Goal: Task Accomplishment & Management: Use online tool/utility

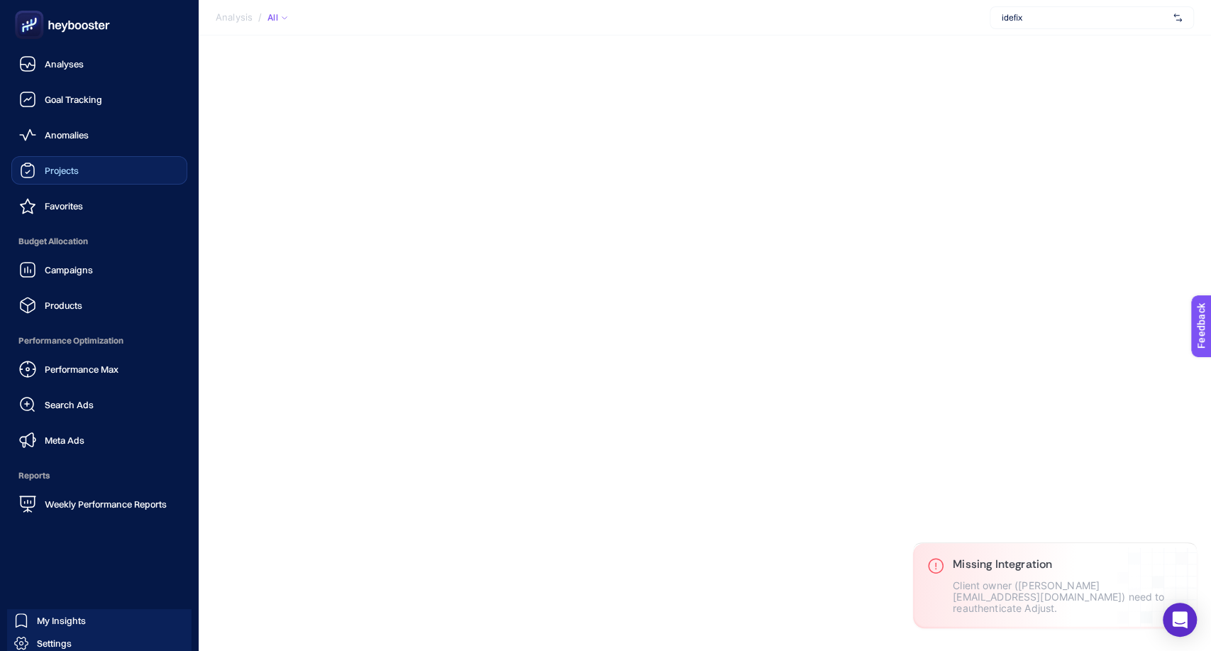
click at [70, 170] on span "Projects" at bounding box center [62, 170] width 34 height 11
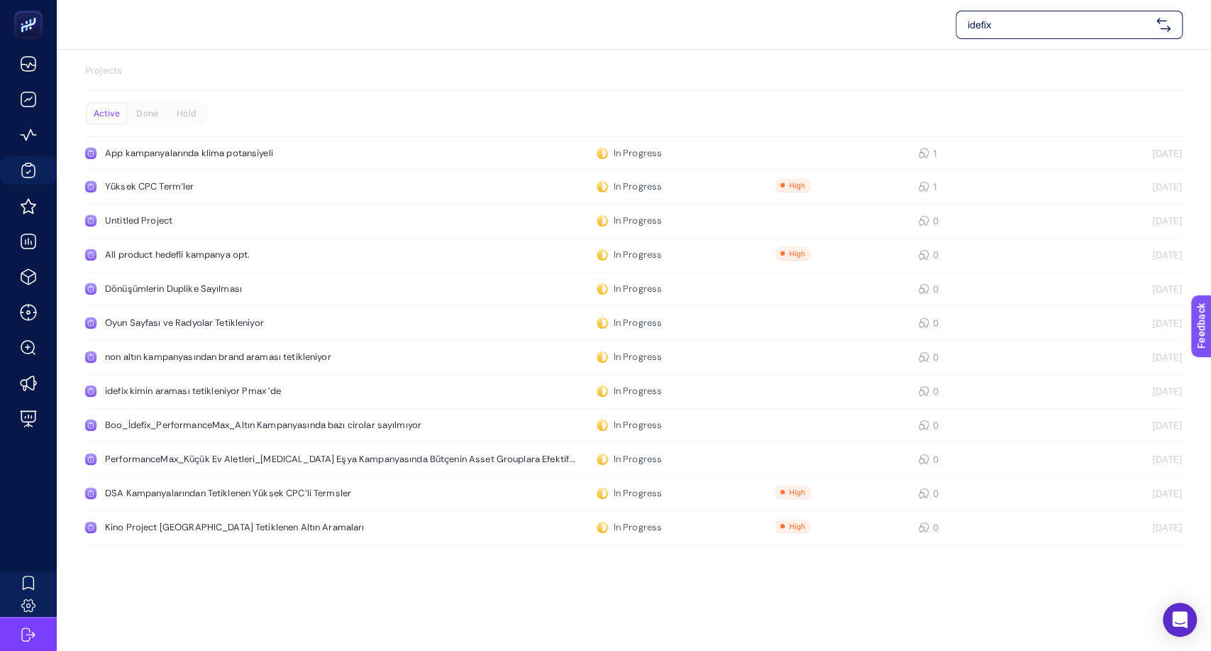
click at [1123, 114] on div "Active Done Hold App kampanyalarında klima potansiyeli In Progress 1 [DATE] Yük…" at bounding box center [634, 323] width 1098 height 443
click at [1173, 138] on link "App kampanyalarında klima potansiyeli In Progress 1 [DATE]" at bounding box center [634, 153] width 1098 height 34
click at [272, 498] on div "DSA Kampanyalarından Tetiklenen Yüksek CPC'li Termsler" at bounding box center [269, 492] width 328 height 11
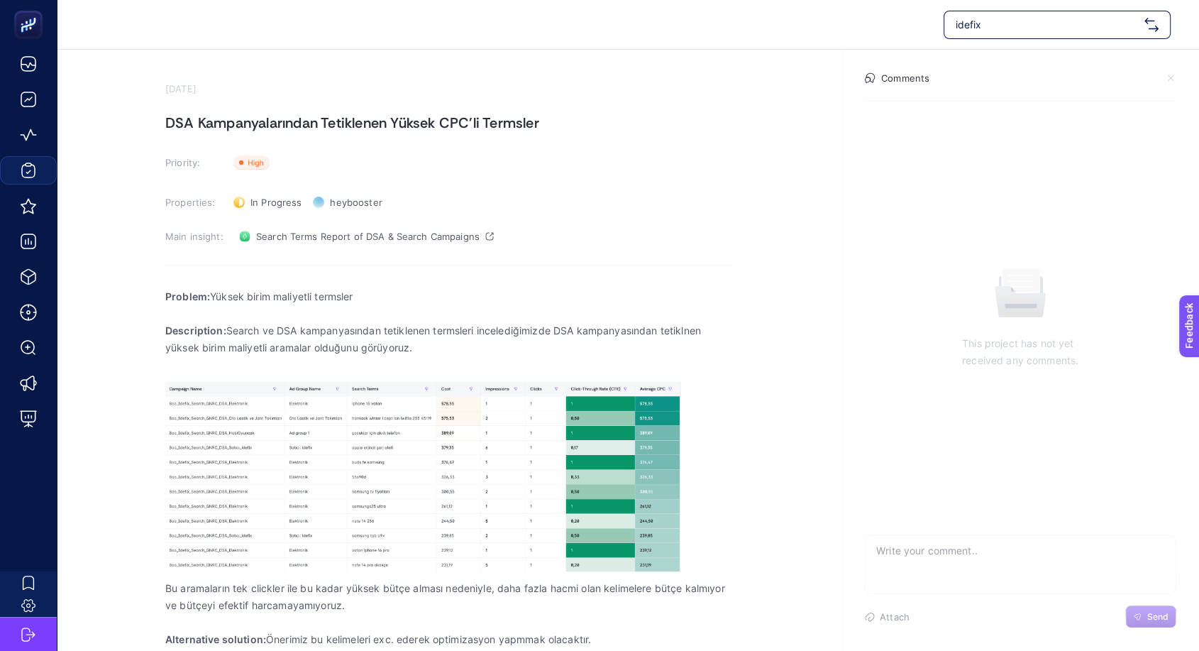
scroll to position [23, 0]
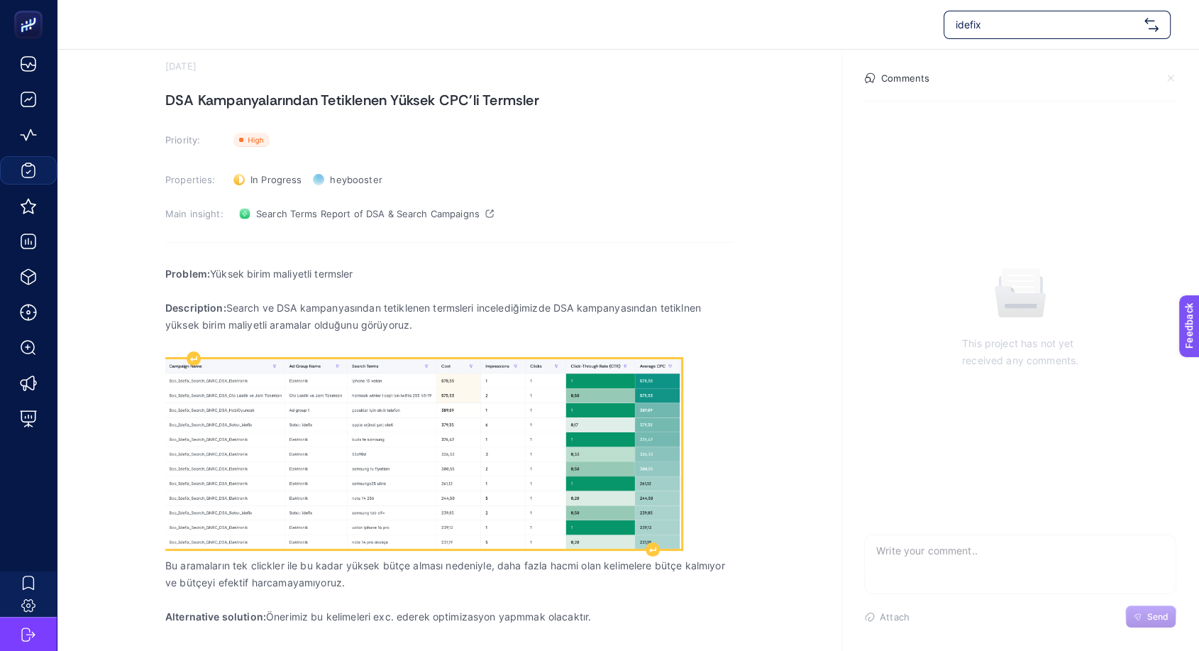
click at [388, 448] on img "Rich Text Editor. Editing area: main" at bounding box center [423, 453] width 516 height 189
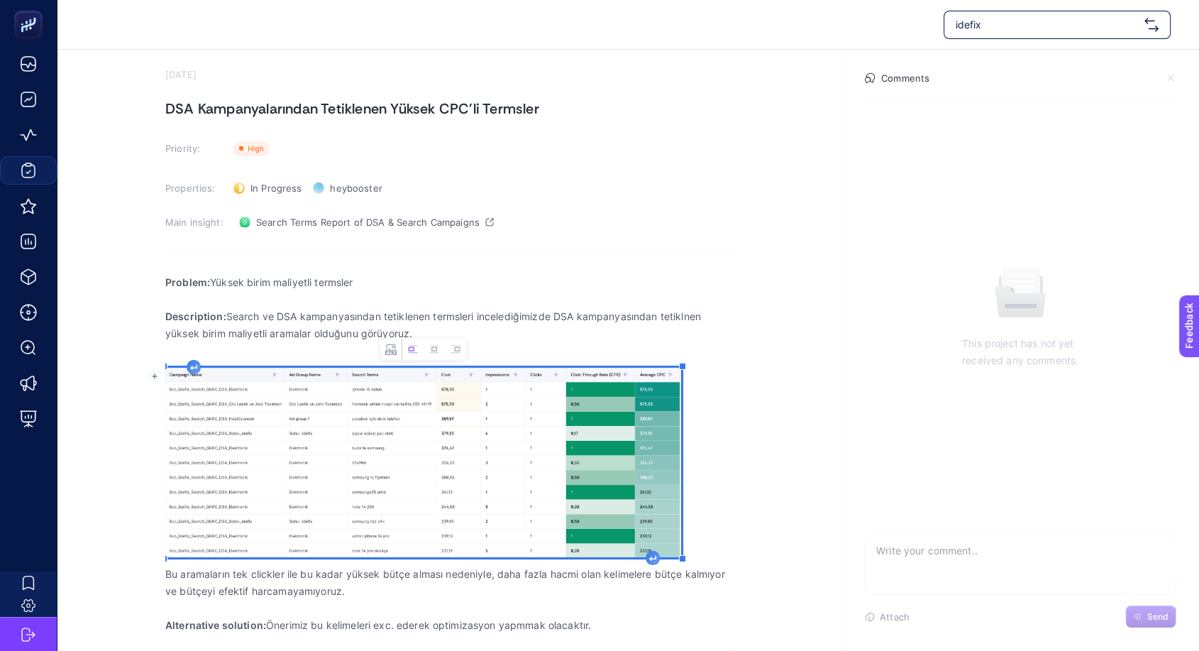
click at [514, 455] on img "Rich Text Editor. Editing area: main" at bounding box center [423, 462] width 516 height 189
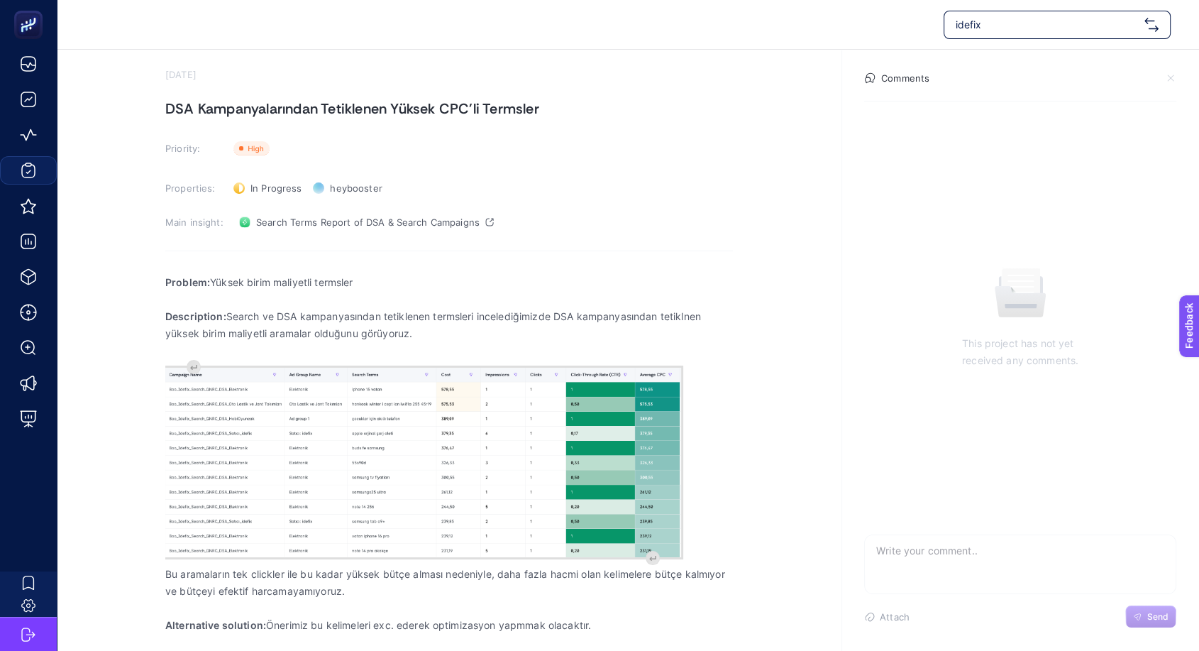
click at [374, 106] on h1 "DSA Kampanyalarından Tetiklenen Yüksek CPC'li Termsler" at bounding box center [449, 108] width 568 height 23
click at [328, 223] on span "Search Terms Report of DSA & Search Campaigns" at bounding box center [367, 221] width 223 height 11
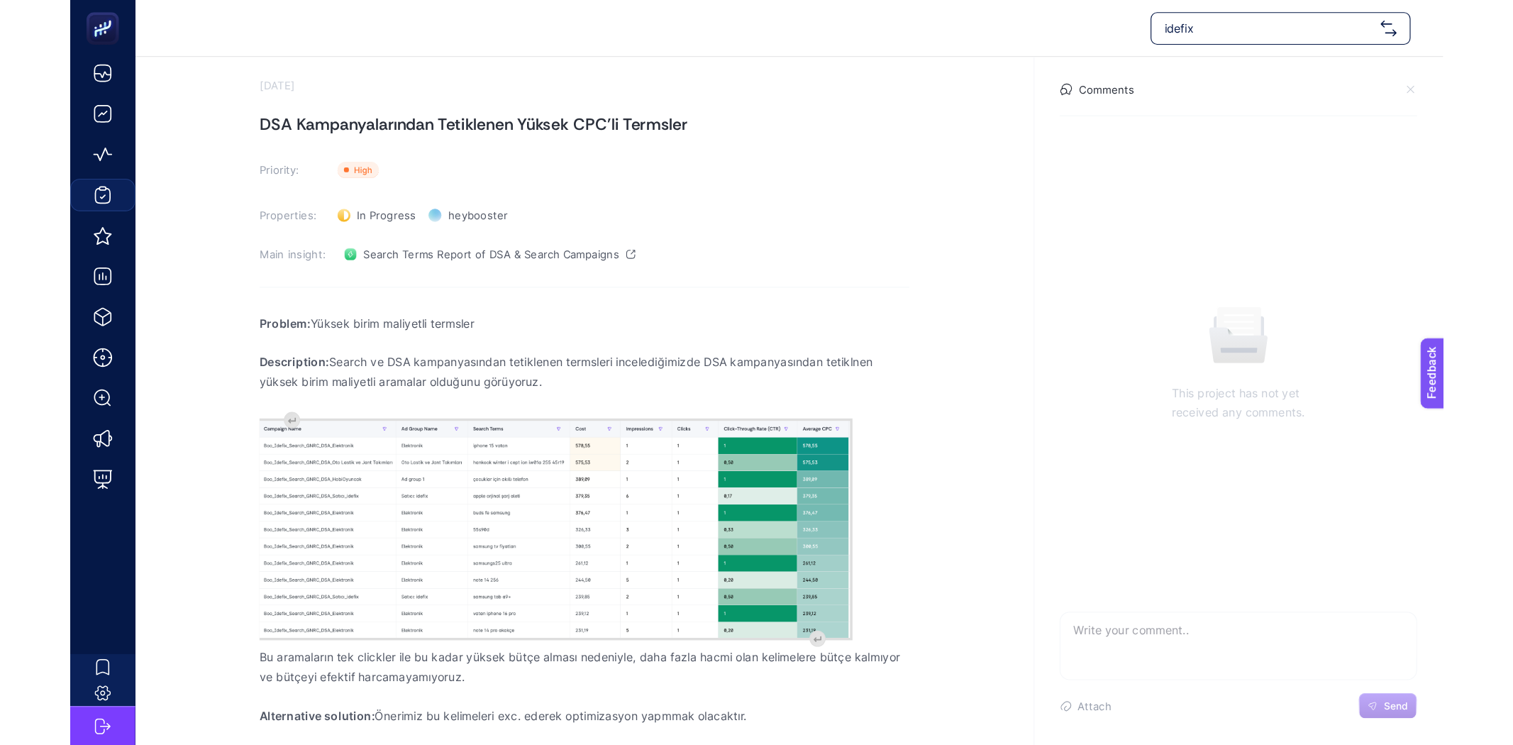
scroll to position [0, 0]
